Goal: Information Seeking & Learning: Find specific fact

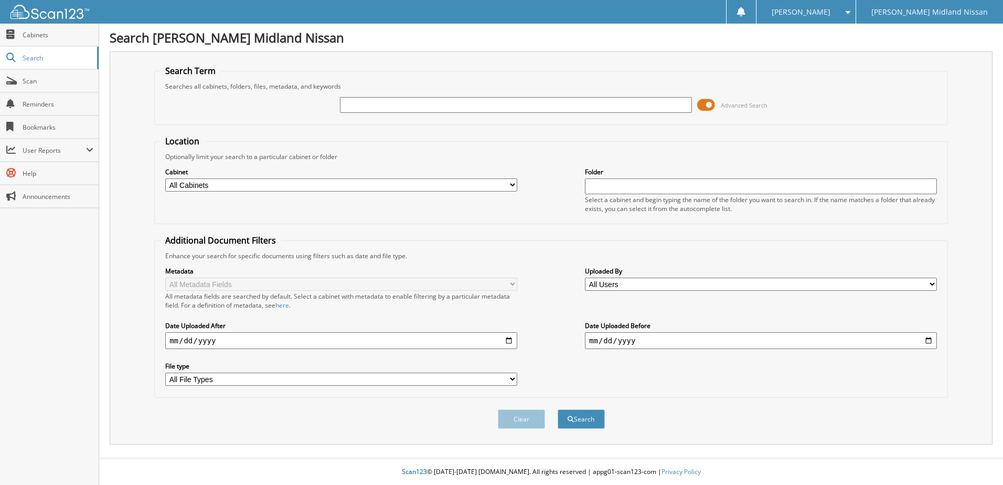
click at [437, 106] on input "text" at bounding box center [516, 105] width 352 height 16
type input "23rg183"
click at [594, 416] on button "Search" at bounding box center [581, 418] width 47 height 19
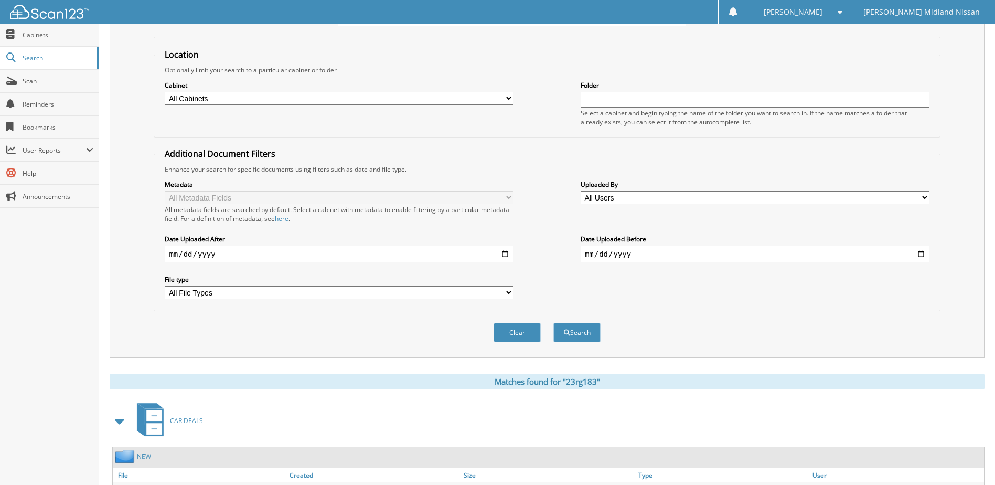
scroll to position [160, 0]
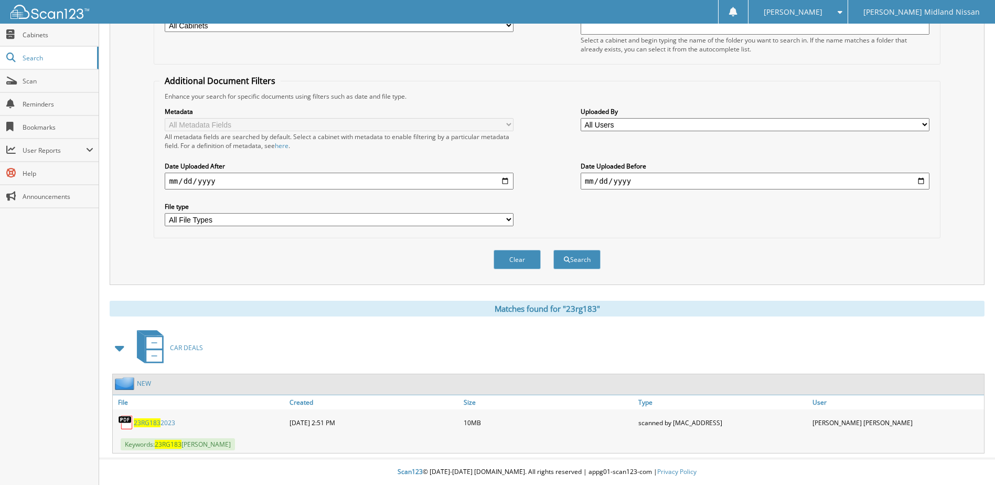
click at [155, 424] on span "23RG183" at bounding box center [147, 422] width 27 height 9
